Goal: Contribute content: Contribute content

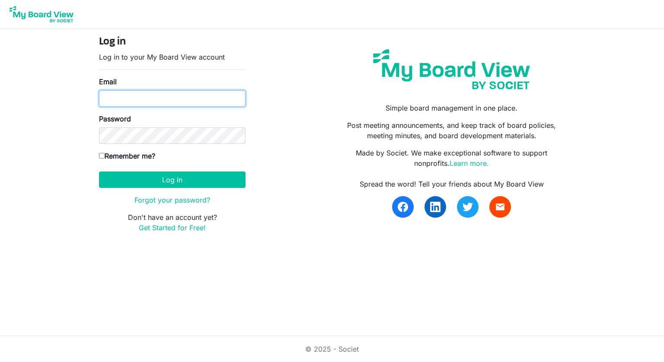
click at [206, 99] on input "Email" at bounding box center [172, 98] width 146 height 16
type input "sigmanu255@gmail.com"
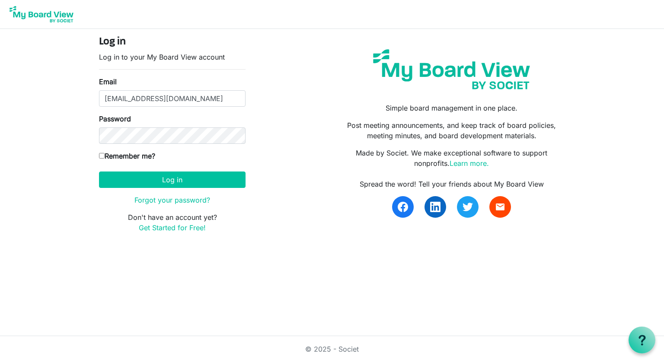
click at [101, 155] on input "Remember me?" at bounding box center [102, 156] width 6 height 6
checkbox input "true"
click at [125, 175] on button "Log in" at bounding box center [172, 179] width 146 height 16
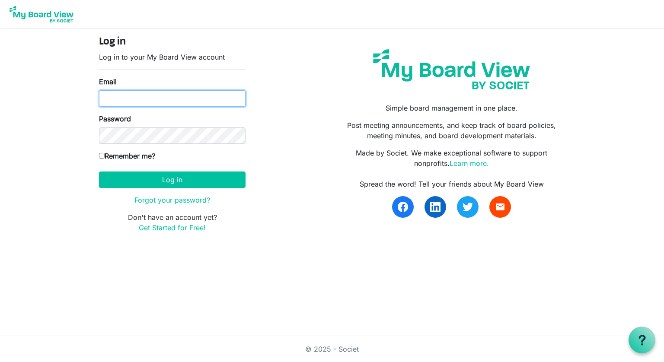
click at [197, 102] on input "Email" at bounding box center [172, 98] width 146 height 16
type input "[EMAIL_ADDRESS][DOMAIN_NAME]"
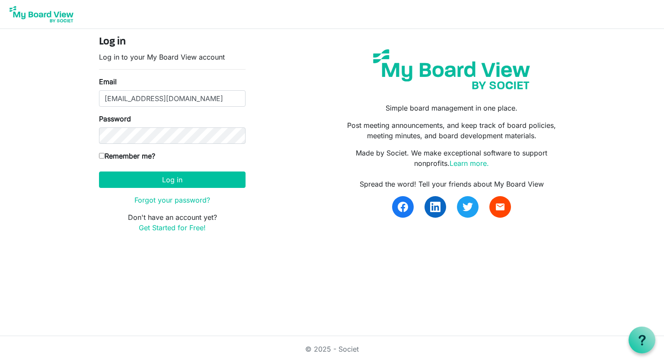
drag, startPoint x: 146, startPoint y: 163, endPoint x: 141, endPoint y: 160, distance: 5.6
click at [142, 161] on div "Remember me?" at bounding box center [172, 158] width 146 height 14
click at [137, 156] on label "Remember me?" at bounding box center [127, 156] width 56 height 10
click at [105, 156] on input "Remember me?" at bounding box center [102, 156] width 6 height 6
checkbox input "true"
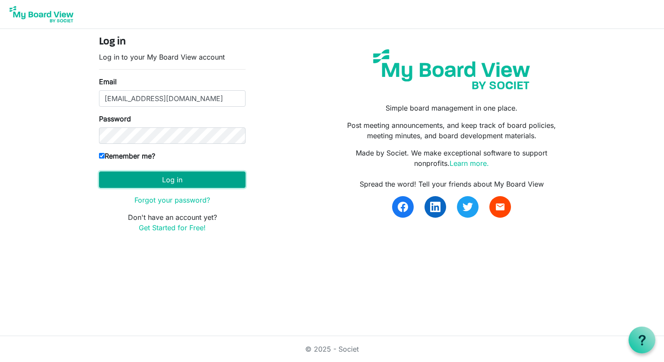
drag, startPoint x: 147, startPoint y: 171, endPoint x: 153, endPoint y: 178, distance: 8.9
click at [149, 172] on button "Log in" at bounding box center [172, 179] width 146 height 16
click at [153, 178] on button "Log in" at bounding box center [172, 179] width 146 height 16
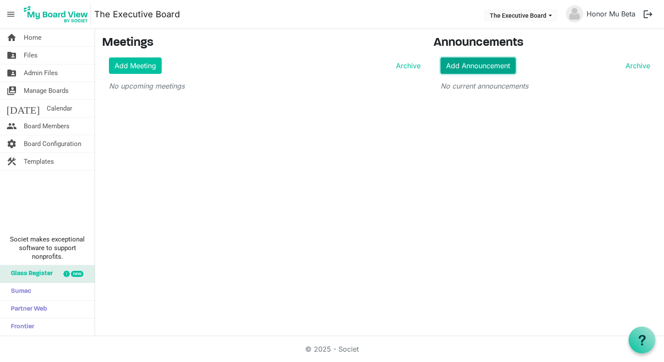
click at [486, 60] on link "Add Announcement" at bounding box center [477, 65] width 75 height 16
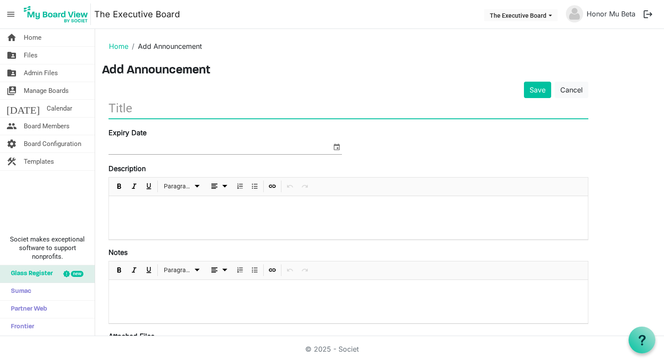
click at [199, 110] on input "text" at bounding box center [347, 108] width 479 height 20
click at [180, 111] on input "Test Annoucement" at bounding box center [347, 108] width 479 height 20
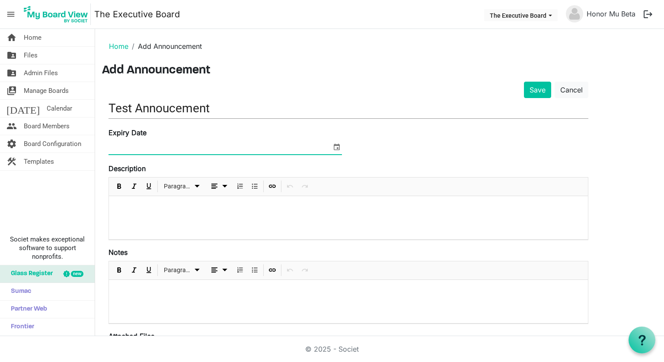
click at [178, 143] on input at bounding box center [219, 147] width 223 height 13
click at [184, 203] on p at bounding box center [348, 207] width 465 height 9
click at [221, 110] on input "Test Annoucement" at bounding box center [347, 108] width 479 height 20
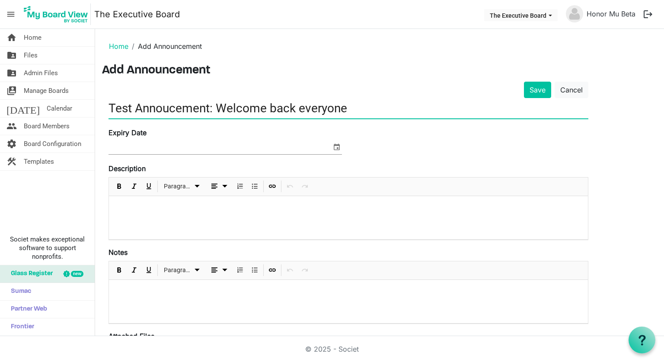
type input "Test Annoucement: Welcome back everyone"
click at [206, 211] on p at bounding box center [348, 207] width 465 height 9
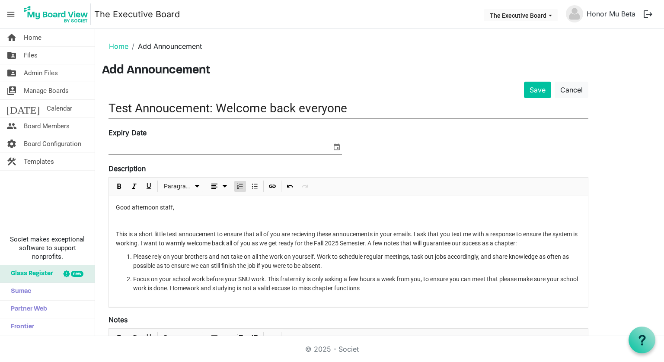
click at [314, 292] on li "Focus on your school work before your SNU work. This fraternity is only asking …" at bounding box center [357, 284] width 448 height 18
click at [380, 289] on li "Focus on your school work before your SNU work. This fraternity is only asking …" at bounding box center [357, 284] width 448 height 18
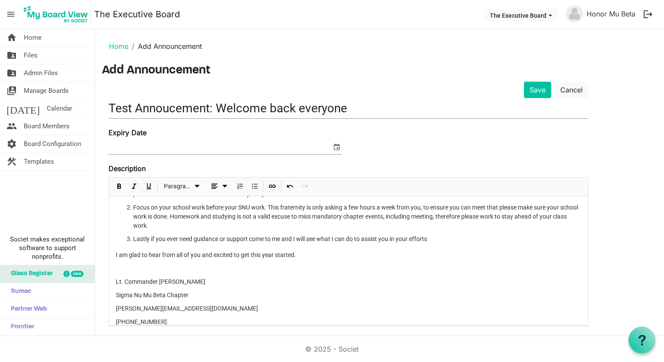
scroll to position [79, 0]
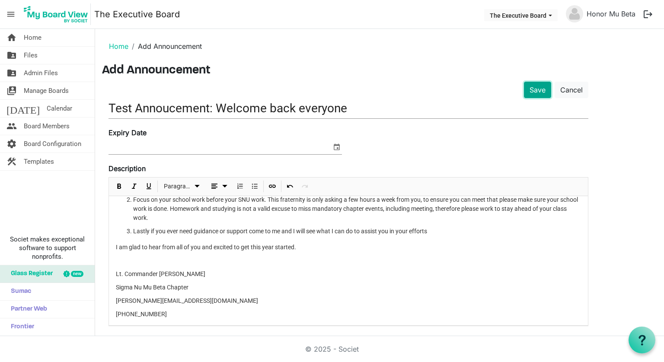
click at [532, 95] on button "Save" at bounding box center [537, 90] width 27 height 16
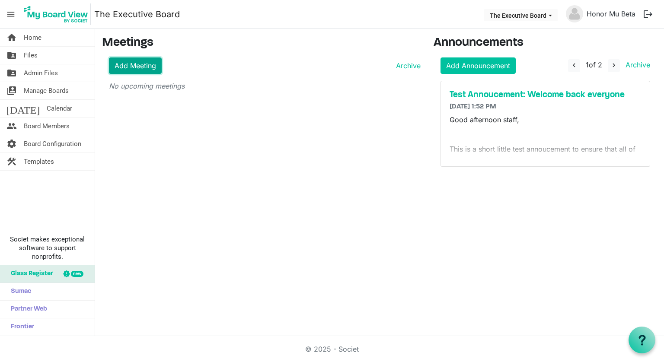
click at [131, 72] on link "Add Meeting" at bounding box center [135, 65] width 53 height 16
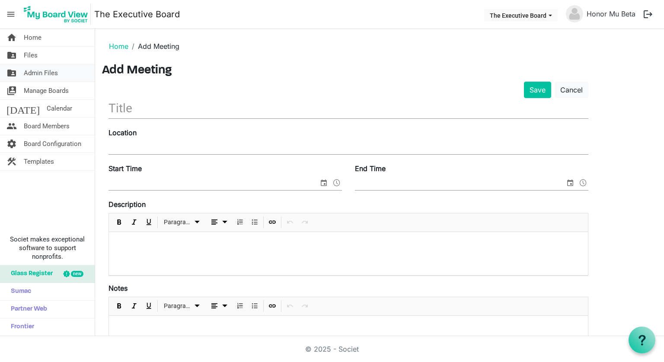
click at [38, 73] on span "Admin Files" at bounding box center [41, 72] width 34 height 17
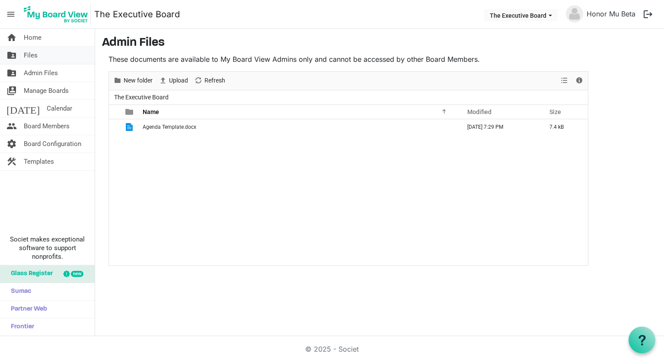
click at [47, 62] on link "folder_shared Files" at bounding box center [47, 55] width 95 height 17
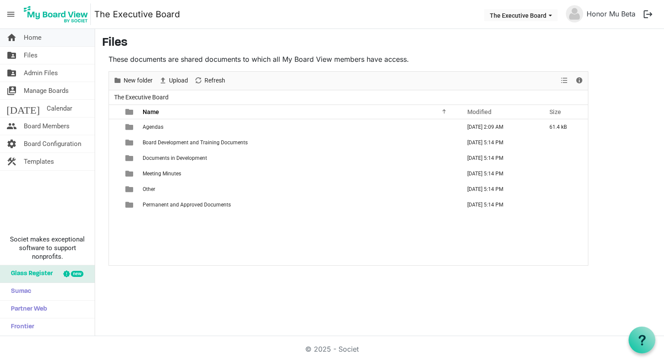
click at [57, 41] on link "home Home" at bounding box center [47, 37] width 95 height 17
